Goal: Navigation & Orientation: Find specific page/section

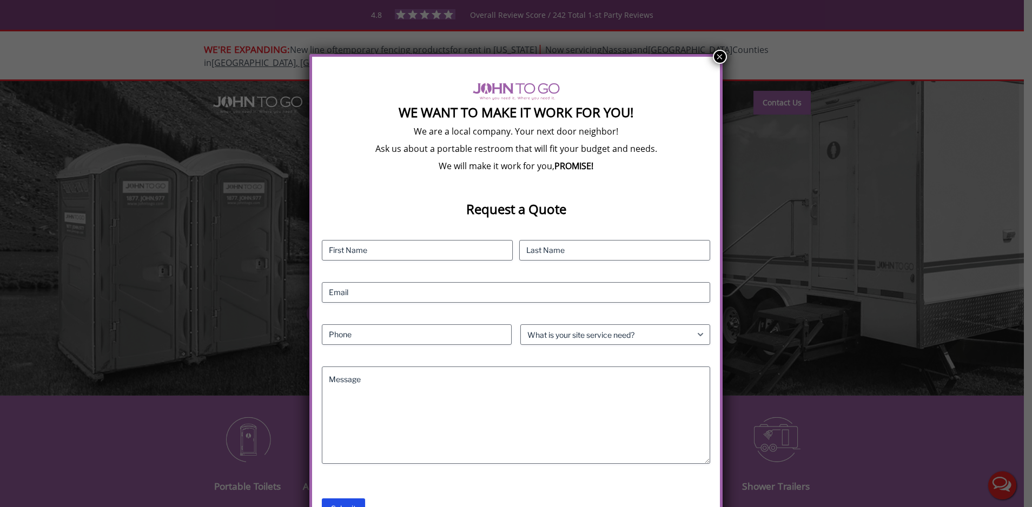
click at [720, 54] on button "×" at bounding box center [720, 57] width 14 height 14
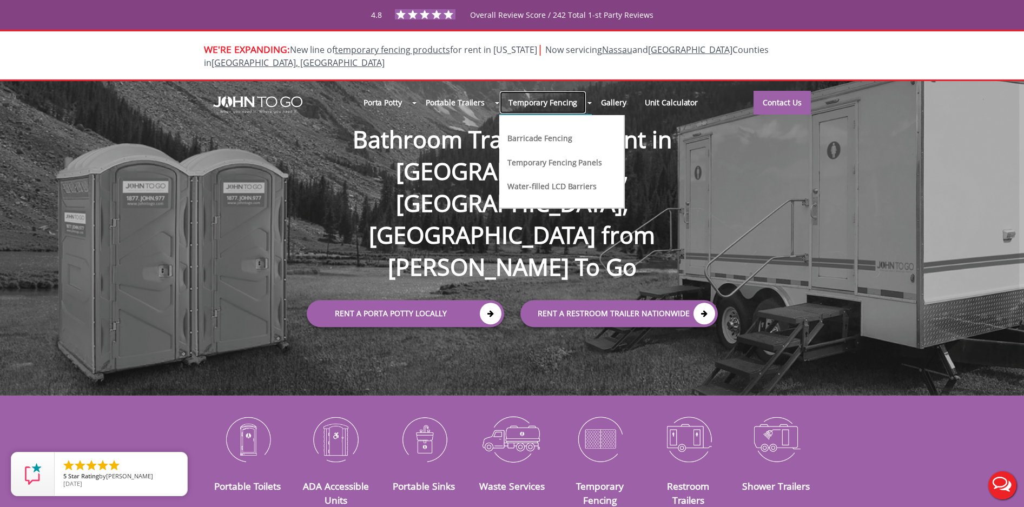
click at [553, 91] on link "Temporary Fencing" at bounding box center [542, 102] width 87 height 23
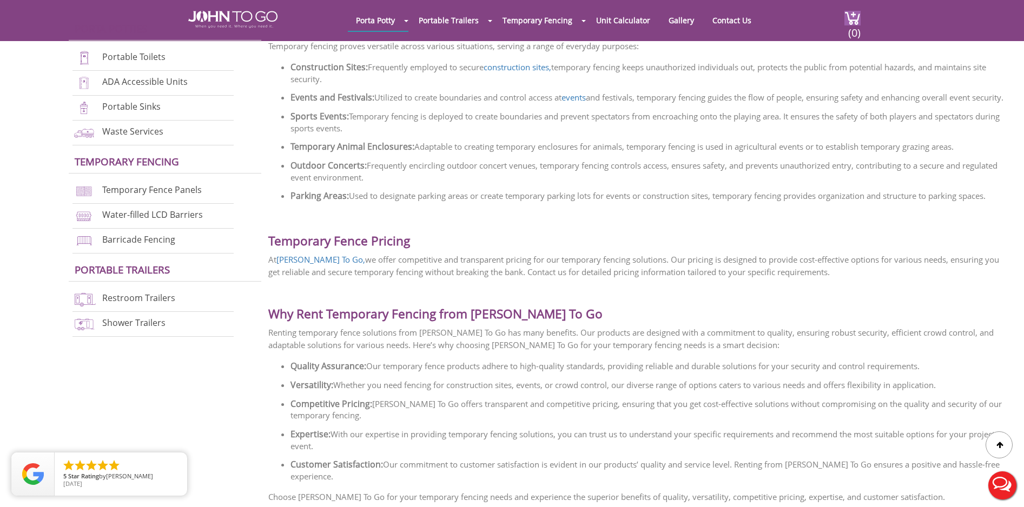
click at [780, 297] on div at bounding box center [512, 253] width 1024 height 507
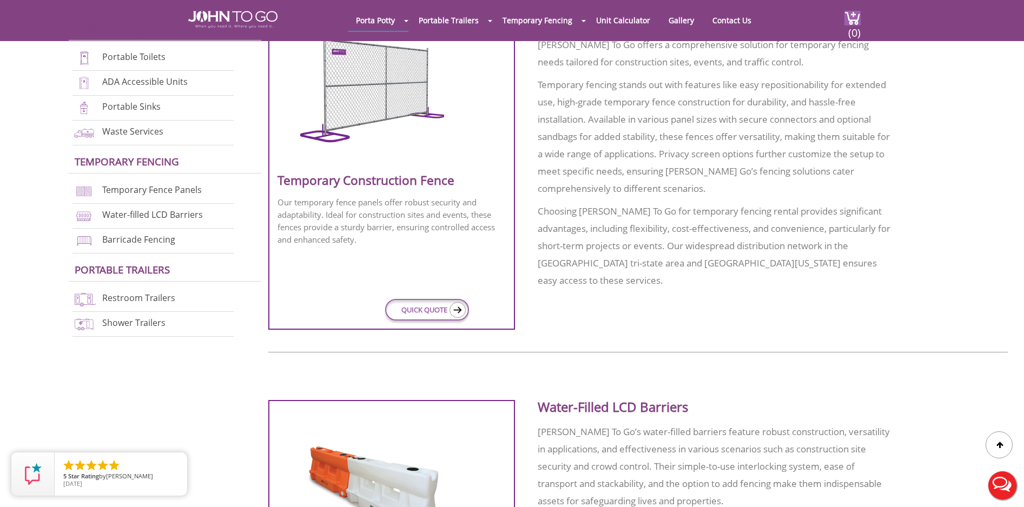
scroll to position [487, 0]
click at [974, 208] on div at bounding box center [637, 173] width 739 height 316
